Goal: Task Accomplishment & Management: Manage account settings

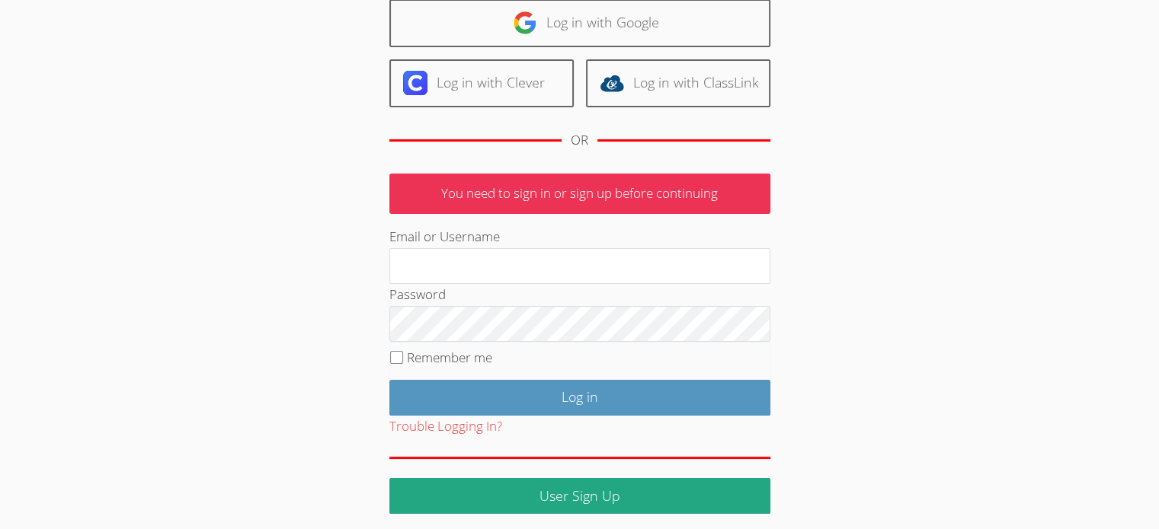
scroll to position [126, 0]
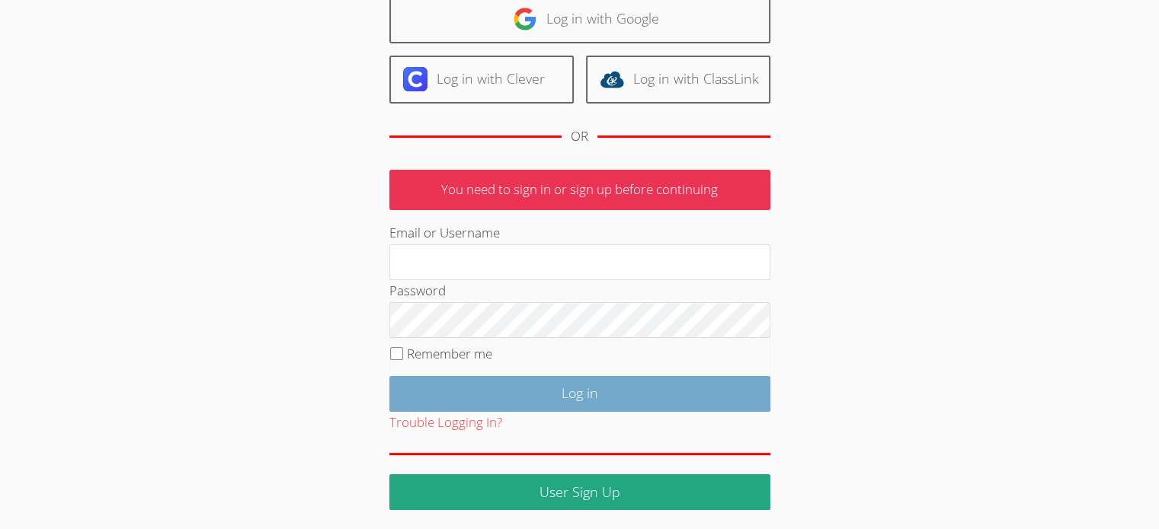
type input "ekgrod56@gmail.com"
click at [646, 394] on input "Log in" at bounding box center [579, 394] width 381 height 36
